Goal: Information Seeking & Learning: Learn about a topic

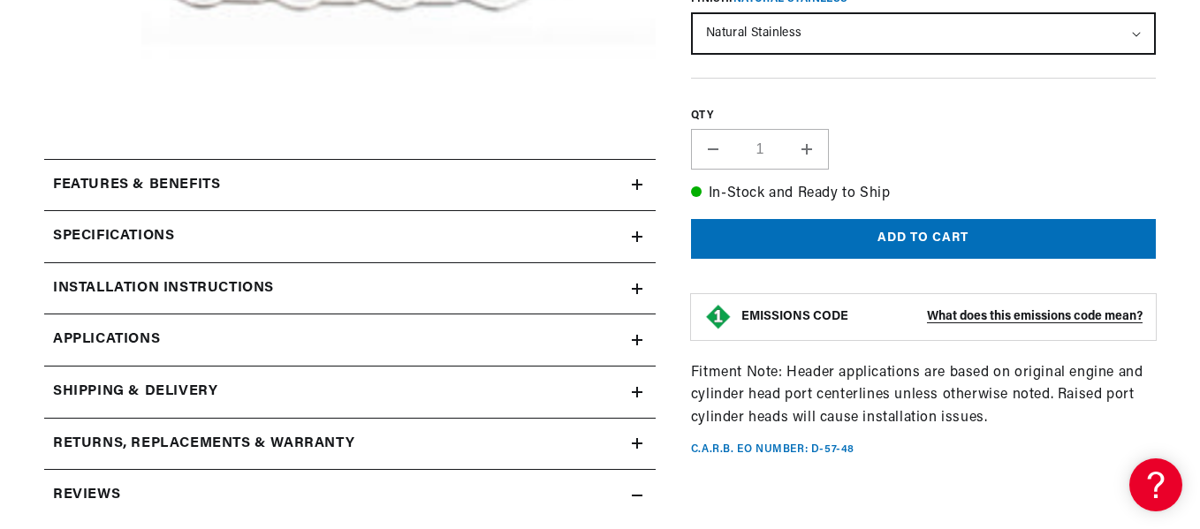
scroll to position [707, 0]
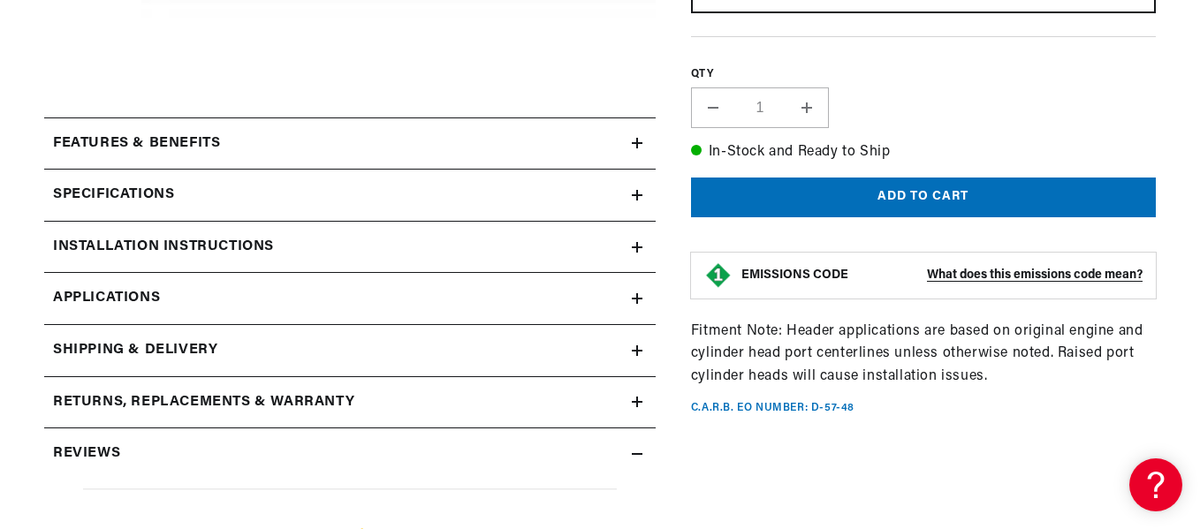
click at [629, 139] on div "Features & Benefits" at bounding box center [338, 144] width 588 height 23
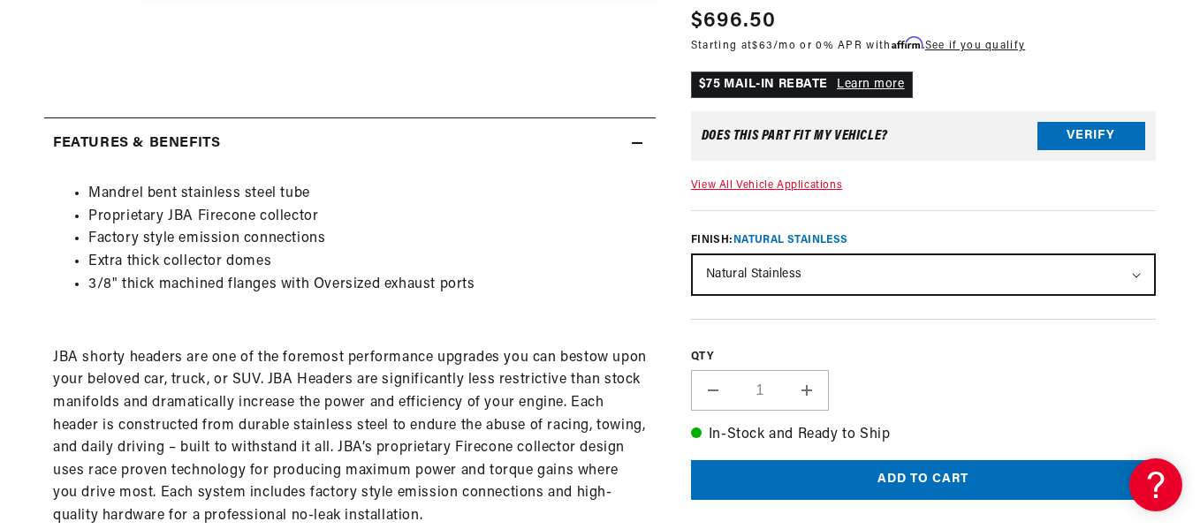
scroll to position [0, 660]
click at [634, 140] on icon at bounding box center [637, 143] width 11 height 11
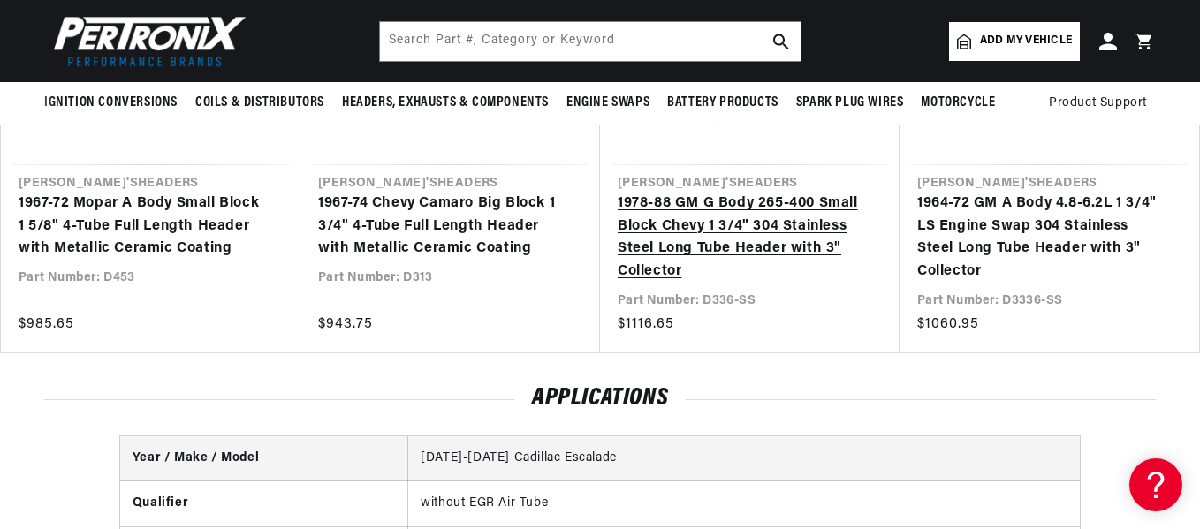
scroll to position [0, 0]
click at [804, 224] on link "1978-88 GM G Body 265-400 Small Block Chevy 1 3/4" 304 Stainless Steel Long Tub…" at bounding box center [741, 238] width 247 height 90
